Goal: Task Accomplishment & Management: Manage account settings

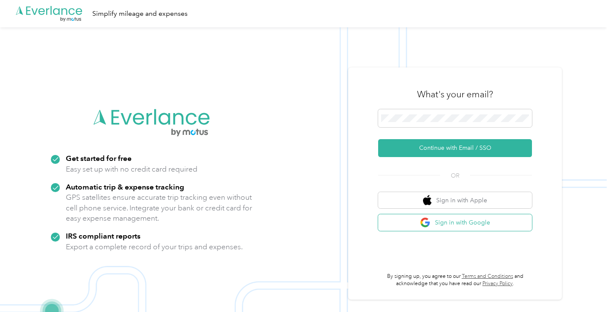
click at [452, 219] on button "Sign in with Google" at bounding box center [455, 222] width 154 height 17
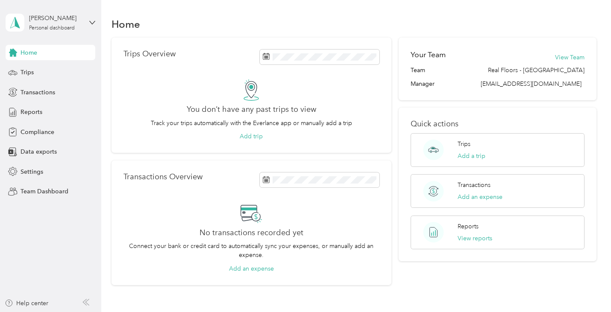
click at [88, 19] on div "[PERSON_NAME] Personal dashboard" at bounding box center [51, 23] width 90 height 30
click at [73, 73] on div "Team dashboard" at bounding box center [96, 70] width 168 height 15
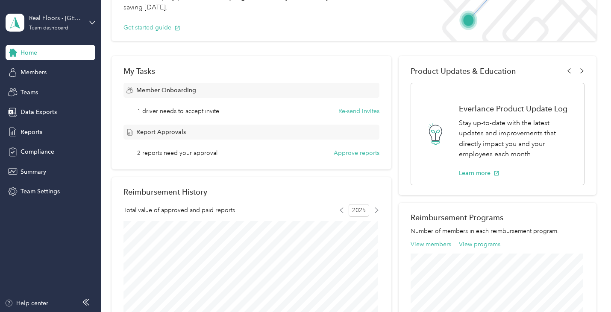
scroll to position [85, 0]
click at [38, 129] on span "Reports" at bounding box center [32, 132] width 22 height 9
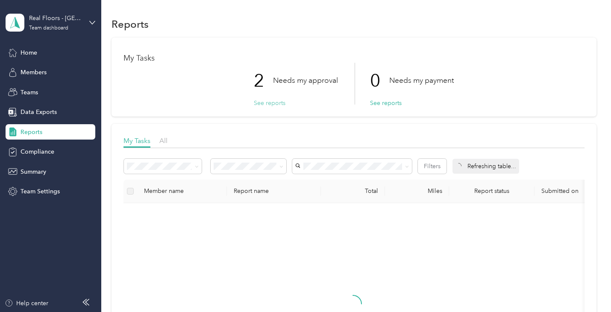
click at [268, 105] on button "See reports" at bounding box center [270, 103] width 32 height 9
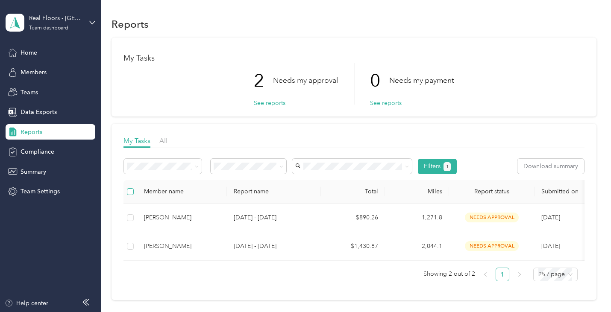
click at [127, 196] on label at bounding box center [130, 191] width 7 height 9
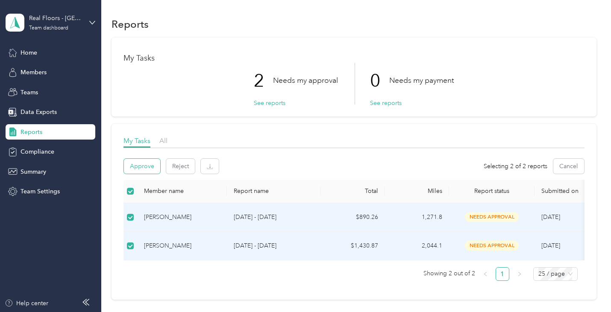
click at [147, 173] on button "Approve" at bounding box center [142, 166] width 36 height 15
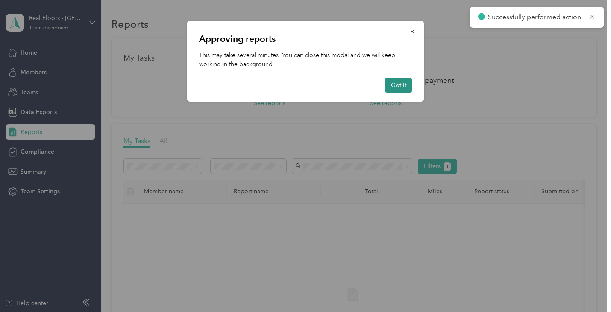
click at [404, 86] on button "Got it" at bounding box center [398, 85] width 27 height 15
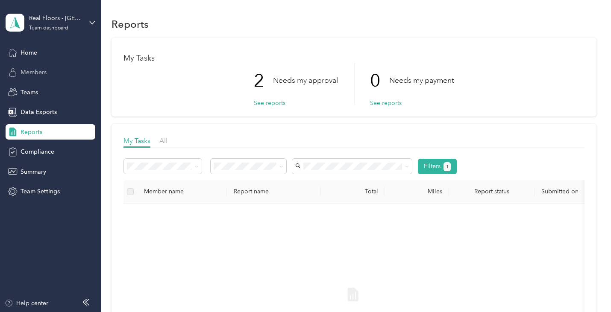
click at [32, 77] on div "Members" at bounding box center [51, 72] width 90 height 15
